Goal: Information Seeking & Learning: Understand process/instructions

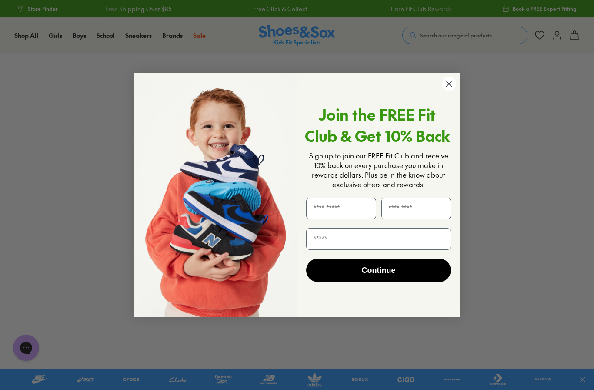
click at [443, 85] on circle "Close dialog" at bounding box center [449, 84] width 14 height 14
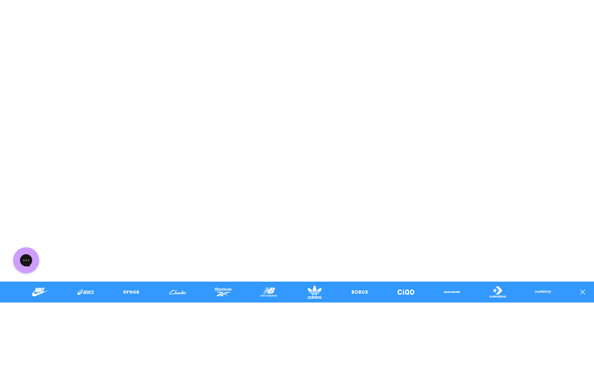
scroll to position [87, 0]
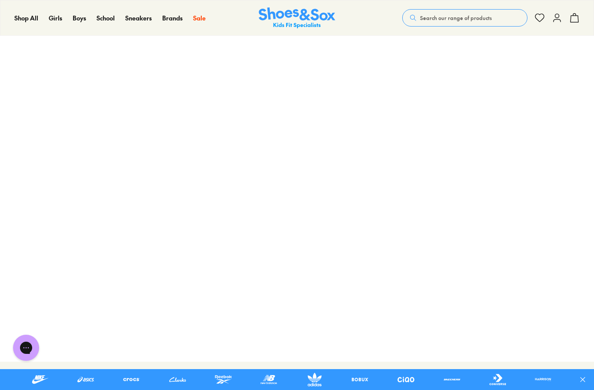
click at [562, 20] on icon at bounding box center [557, 18] width 10 height 10
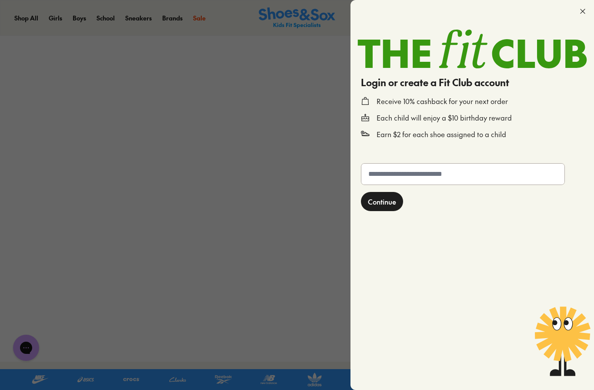
click at [321, 70] on div at bounding box center [297, 195] width 594 height 390
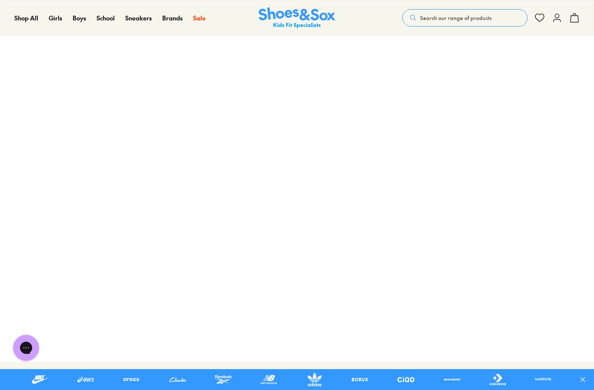
click at [577, 15] on icon at bounding box center [574, 18] width 10 height 10
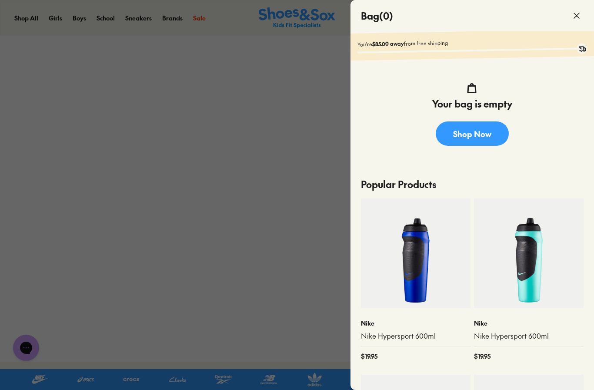
click at [14, 295] on div at bounding box center [297, 195] width 594 height 390
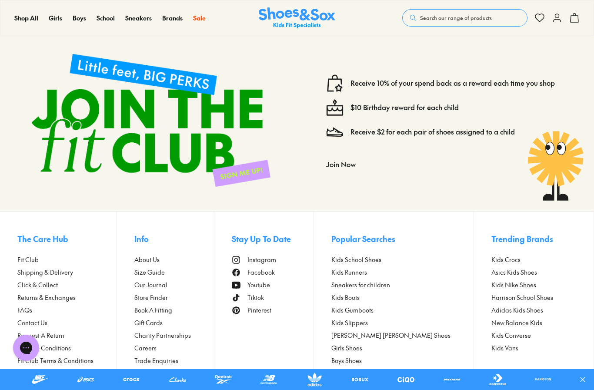
scroll to position [417, 0]
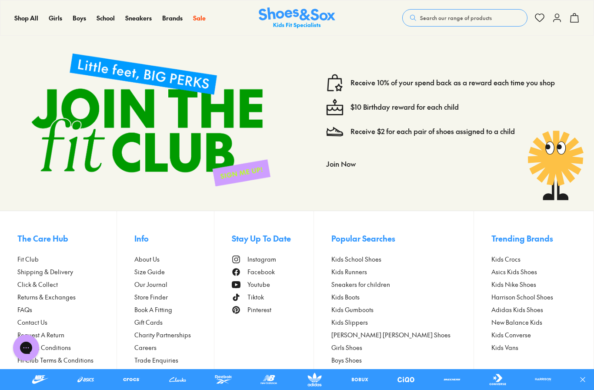
click at [31, 333] on span "Request A Return" at bounding box center [40, 334] width 47 height 9
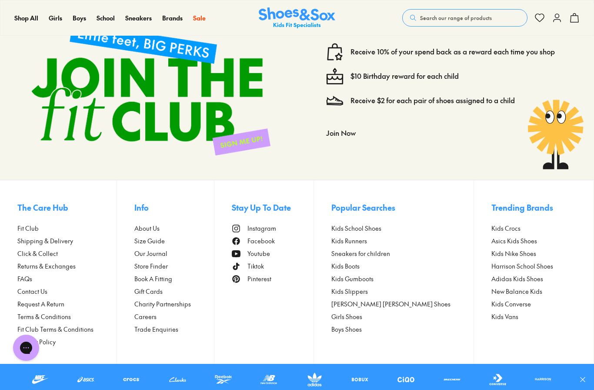
scroll to position [447, 0]
click at [28, 266] on span "Returns & Exchanges" at bounding box center [46, 265] width 58 height 9
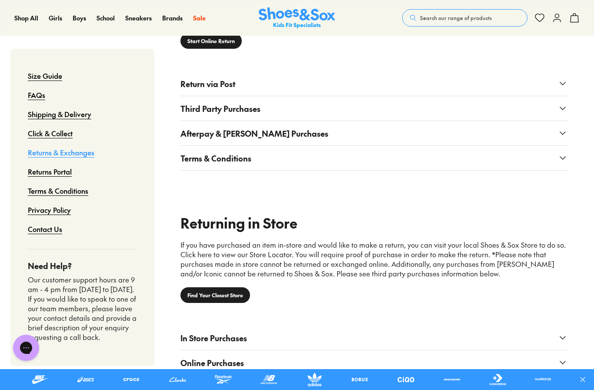
scroll to position [513, 0]
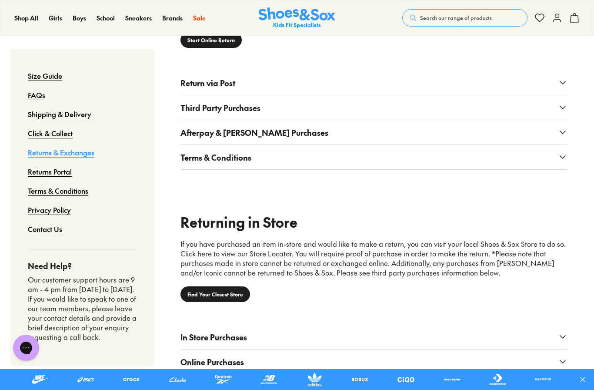
click at [206, 359] on span "Online Purchases" at bounding box center [211, 362] width 63 height 12
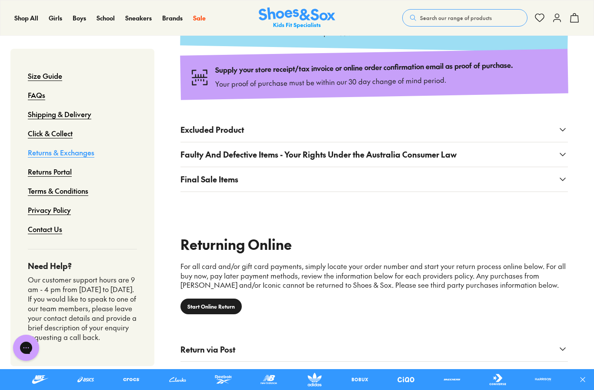
scroll to position [247, 0]
click at [192, 180] on span "Final Sale Items" at bounding box center [209, 179] width 58 height 12
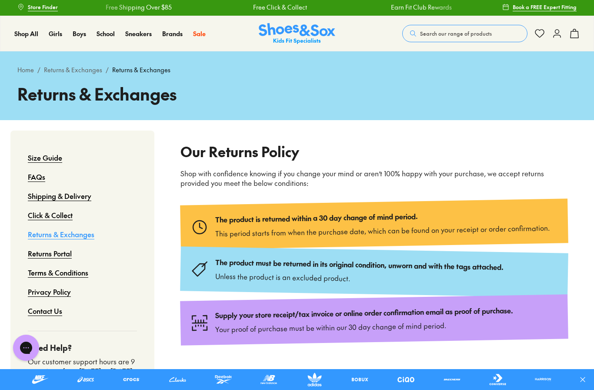
scroll to position [0, 0]
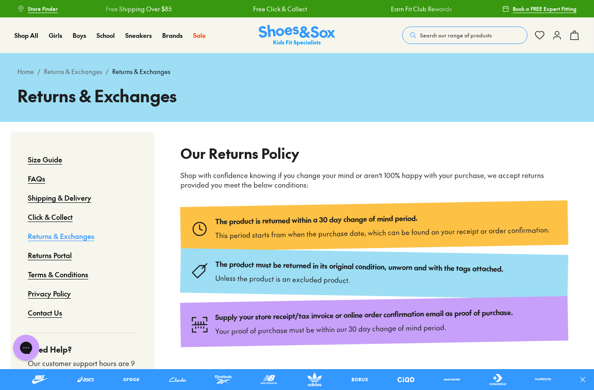
click at [47, 158] on link "Size Guide" at bounding box center [45, 159] width 34 height 19
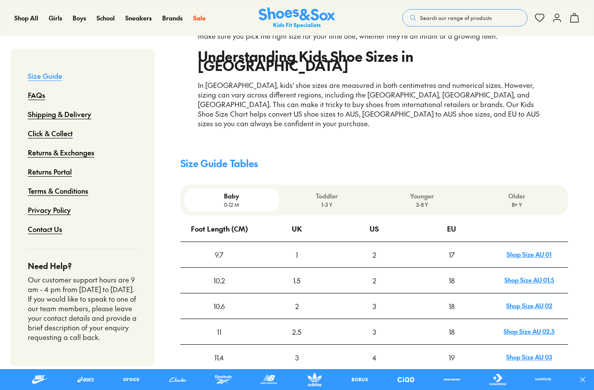
scroll to position [156, 0]
click at [323, 200] on p "1-3 Y" at bounding box center [327, 204] width 88 height 8
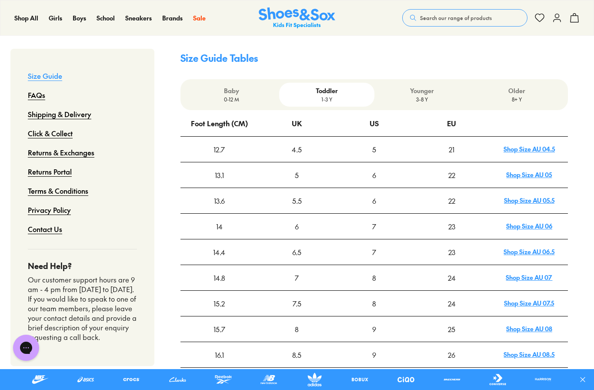
scroll to position [0, 0]
click at [330, 386] on link at bounding box center [315, 379] width 32 height 14
